Goal: Task Accomplishment & Management: Use online tool/utility

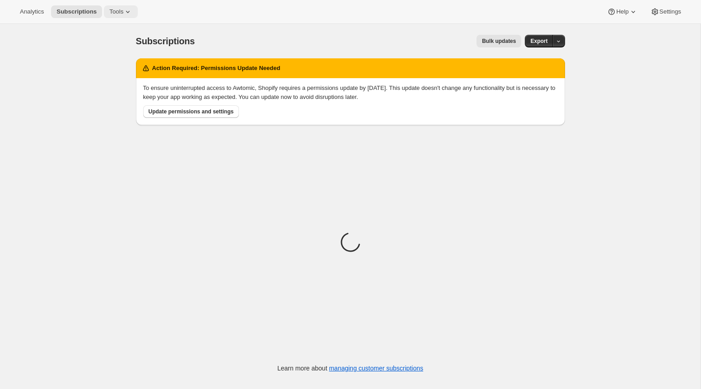
click at [128, 11] on icon at bounding box center [127, 11] width 9 height 9
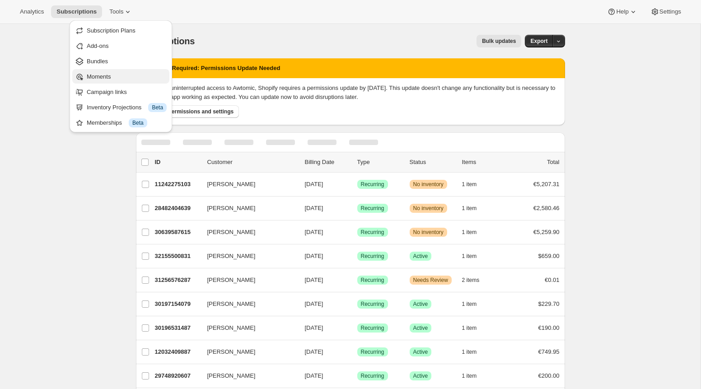
click at [125, 73] on span "Moments" at bounding box center [127, 76] width 80 height 9
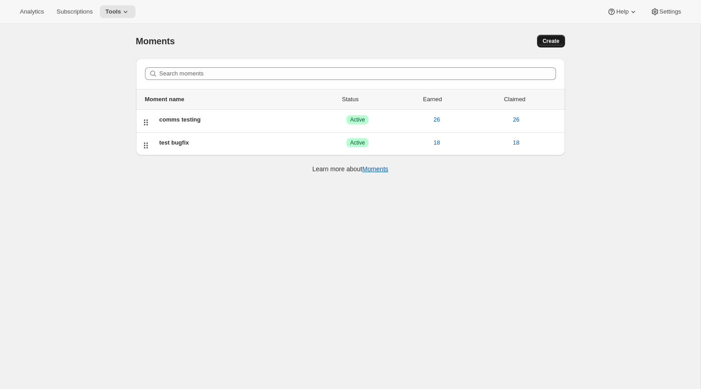
click at [554, 40] on span "Create" at bounding box center [550, 40] width 17 height 7
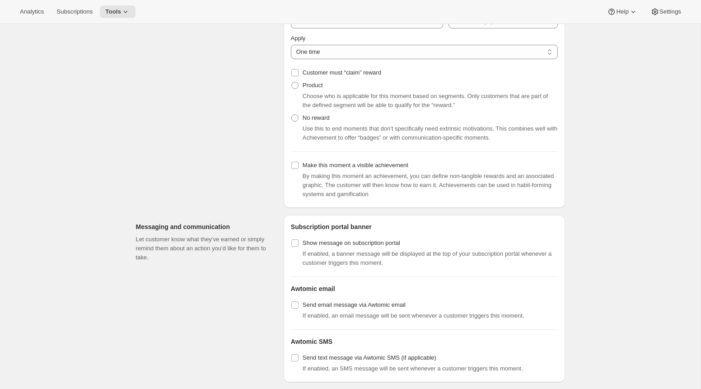
scroll to position [464, 0]
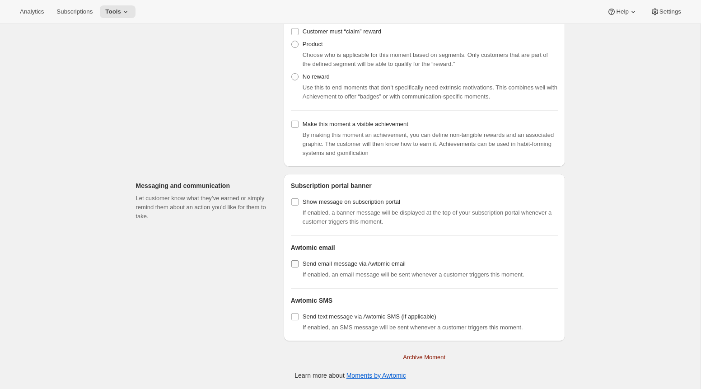
click at [341, 264] on span "Send email message via Awtomic email" at bounding box center [354, 263] width 103 height 7
click at [299, 264] on input "Send email message via Awtomic email" at bounding box center [294, 263] width 7 height 7
checkbox input "true"
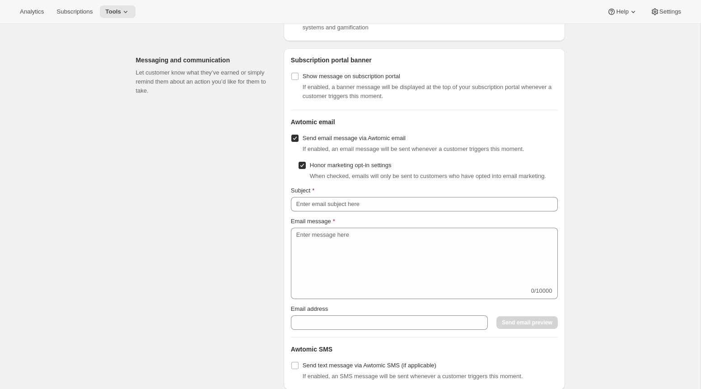
scroll to position [590, 0]
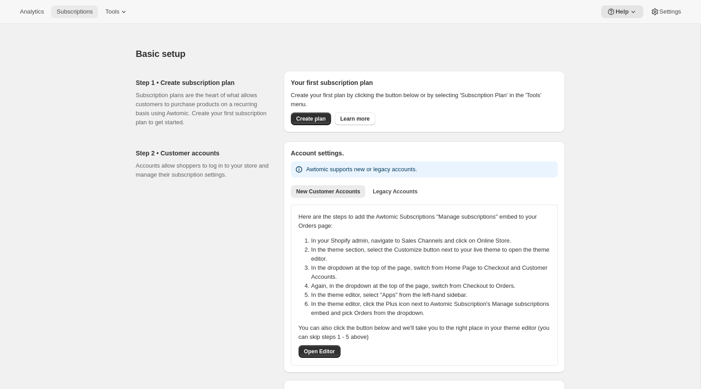
click at [81, 12] on span "Subscriptions" at bounding box center [74, 11] width 36 height 7
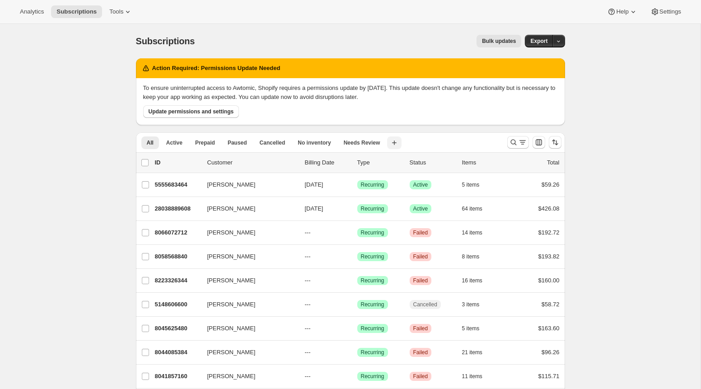
click at [395, 141] on icon "button" at bounding box center [394, 142] width 9 height 9
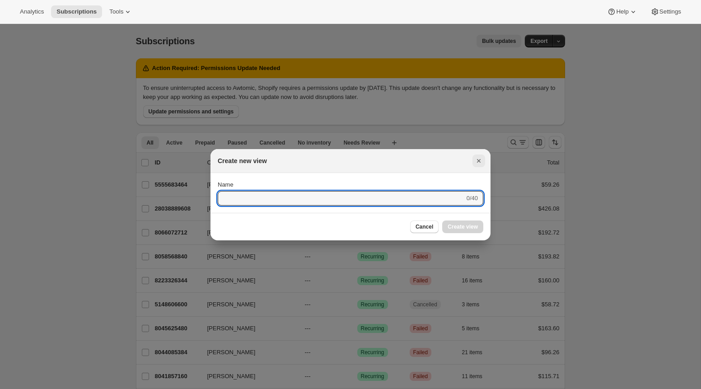
click at [473, 159] on button "Close" at bounding box center [478, 160] width 13 height 13
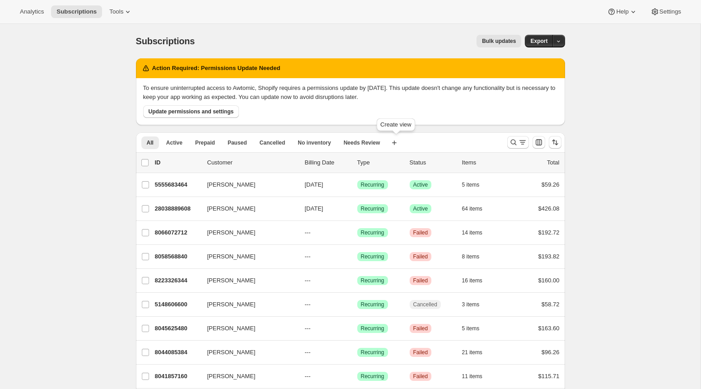
click at [515, 149] on div at bounding box center [534, 142] width 61 height 18
click at [519, 146] on icon "Search and filter results" at bounding box center [522, 142] width 9 height 9
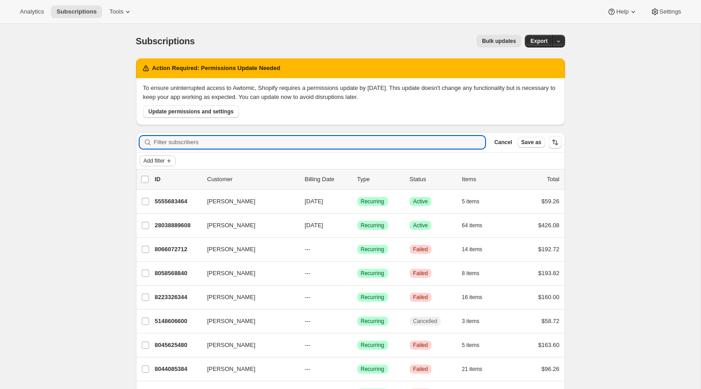
click at [164, 160] on span "Add filter" at bounding box center [154, 160] width 21 height 7
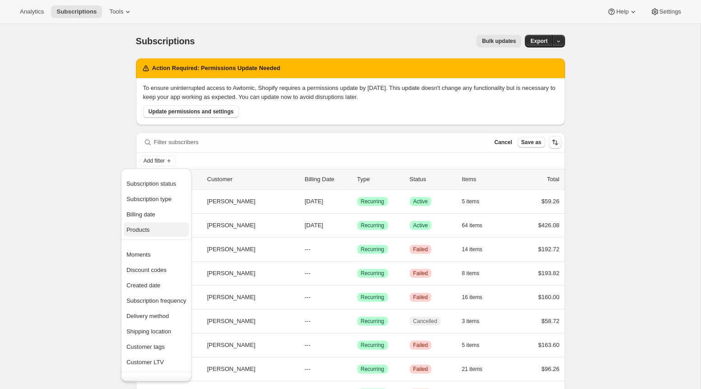
click at [160, 232] on span "Products" at bounding box center [156, 229] width 60 height 9
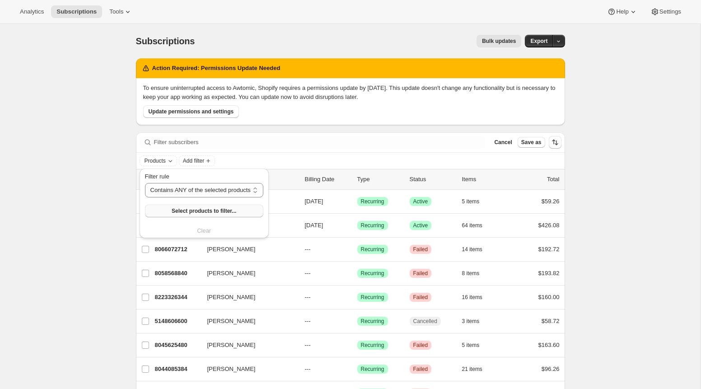
click at [181, 206] on button "Select products to filter..." at bounding box center [204, 211] width 118 height 13
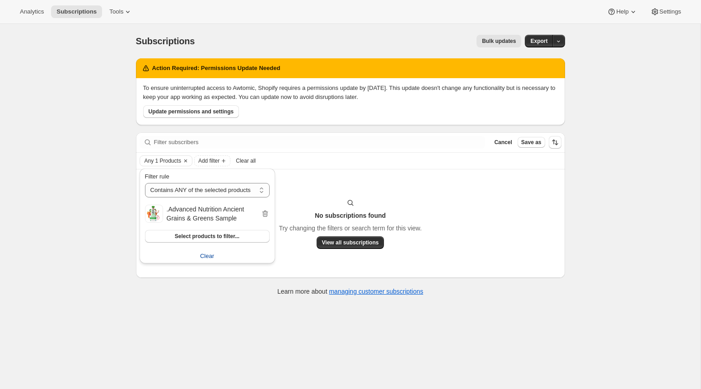
click at [245, 257] on button "Clear" at bounding box center [207, 256] width 135 height 14
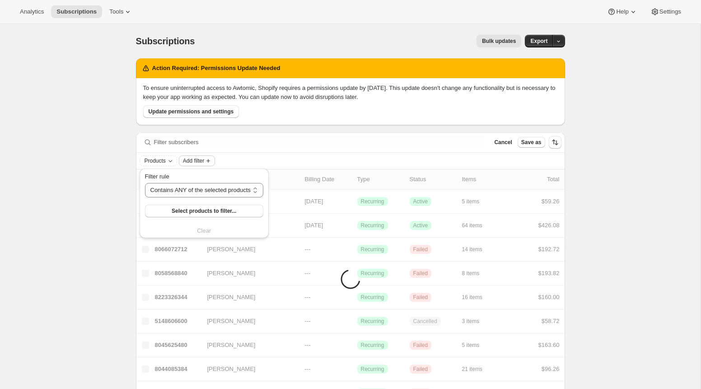
click at [196, 163] on span "Add filter" at bounding box center [193, 160] width 21 height 7
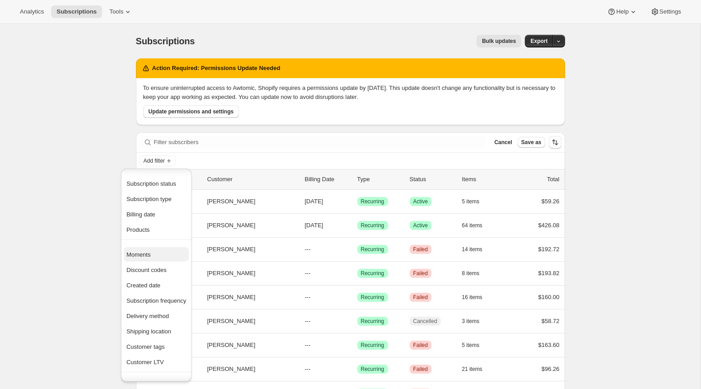
scroll to position [30, 0]
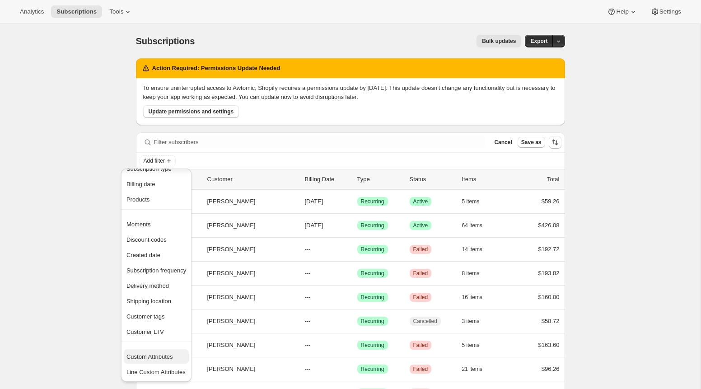
click at [158, 357] on span "Custom Attributes" at bounding box center [149, 356] width 47 height 7
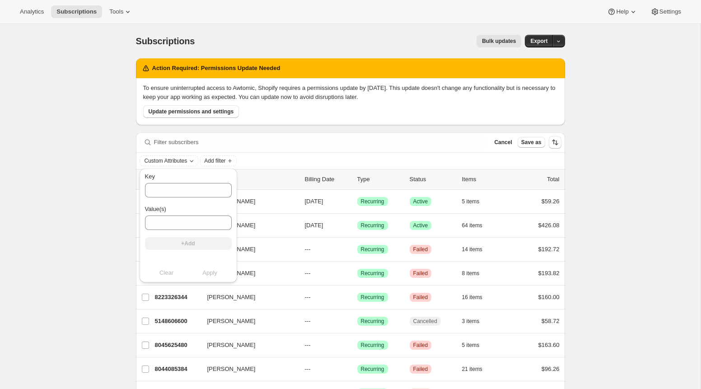
click at [161, 276] on div "Clear Apply" at bounding box center [188, 272] width 87 height 9
click at [206, 161] on button "Add filter" at bounding box center [218, 160] width 36 height 11
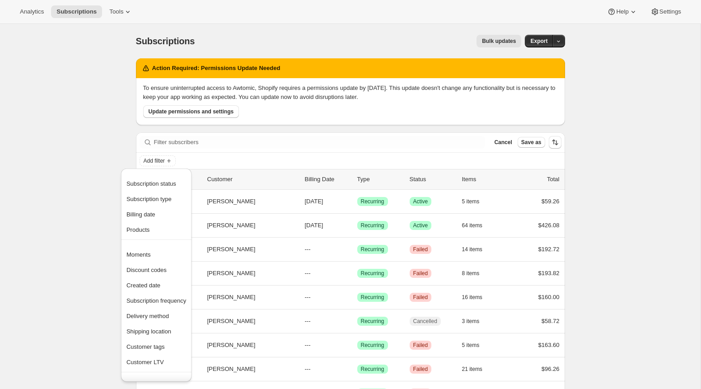
click at [137, 58] on div "Action Required: Permissions Update Needed To ensure uninterrupted access to Aw…" at bounding box center [350, 91] width 429 height 67
